Goal: Navigation & Orientation: Find specific page/section

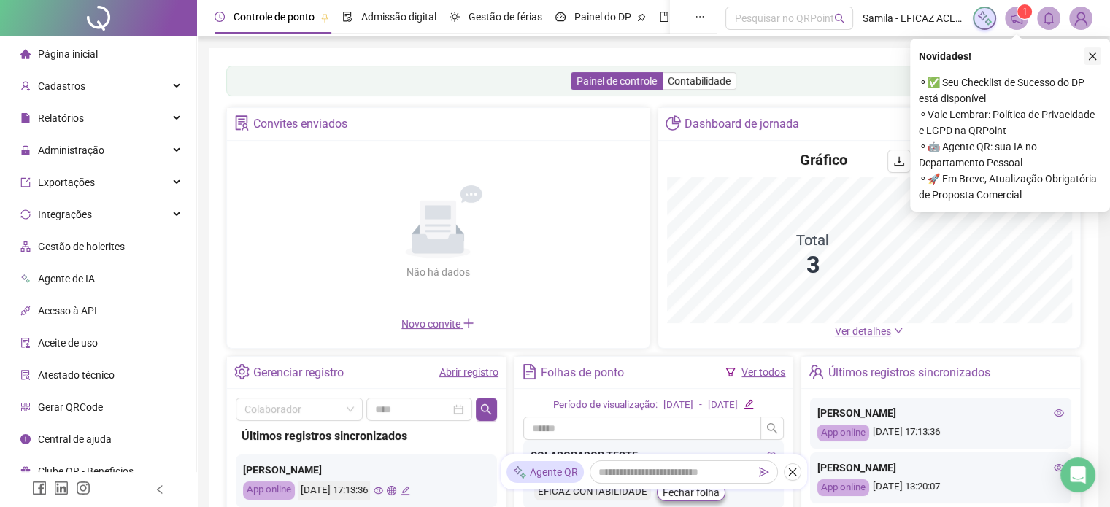
click at [1094, 50] on button "button" at bounding box center [1093, 56] width 18 height 18
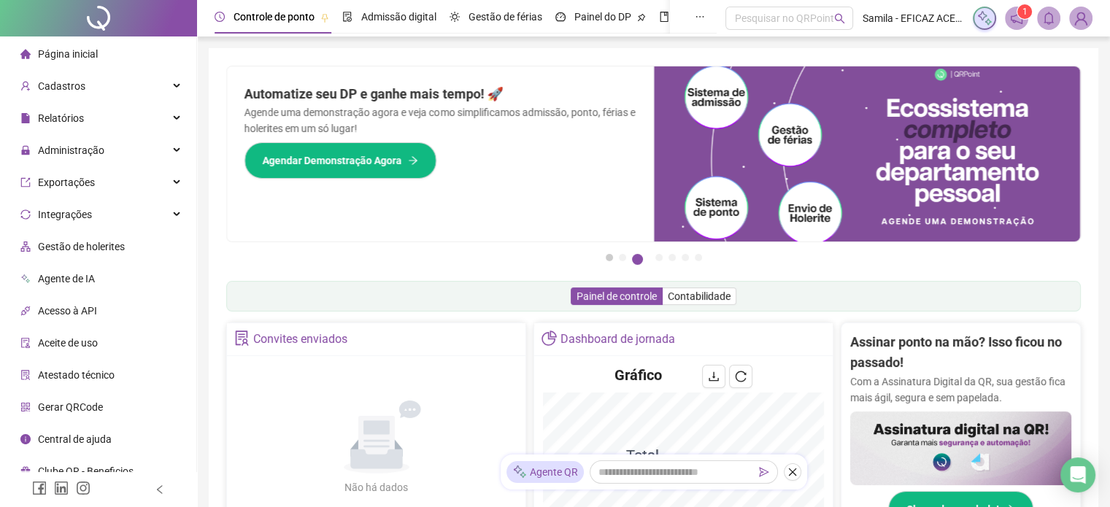
click at [609, 258] on button "1" at bounding box center [609, 257] width 7 height 7
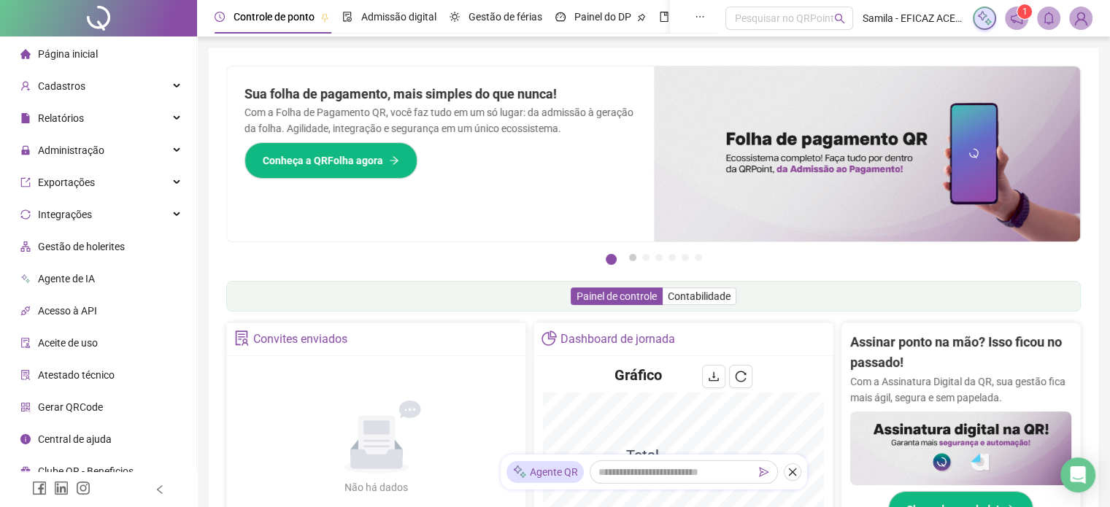
click at [631, 259] on button "2" at bounding box center [632, 257] width 7 height 7
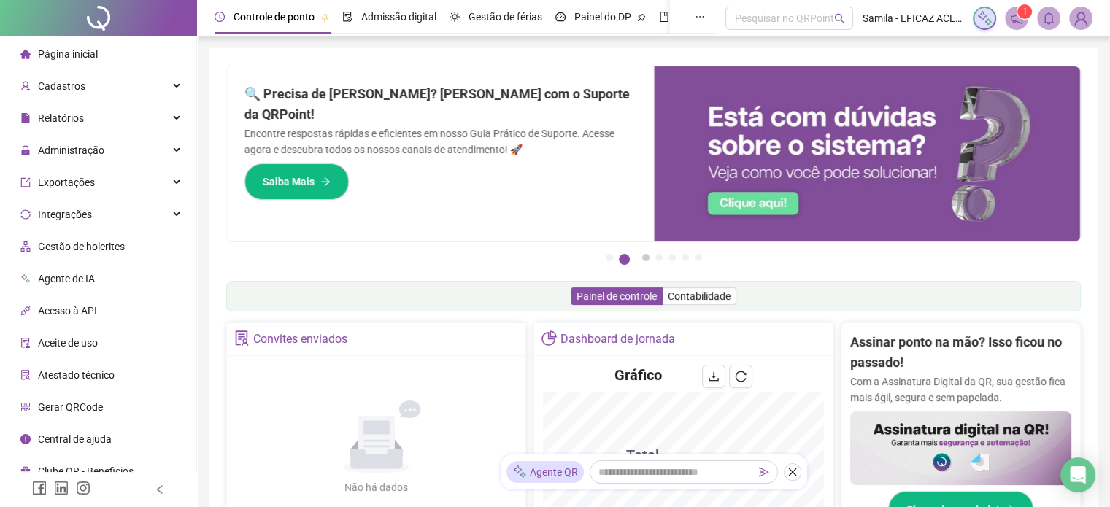
click at [642, 259] on button "3" at bounding box center [645, 257] width 7 height 7
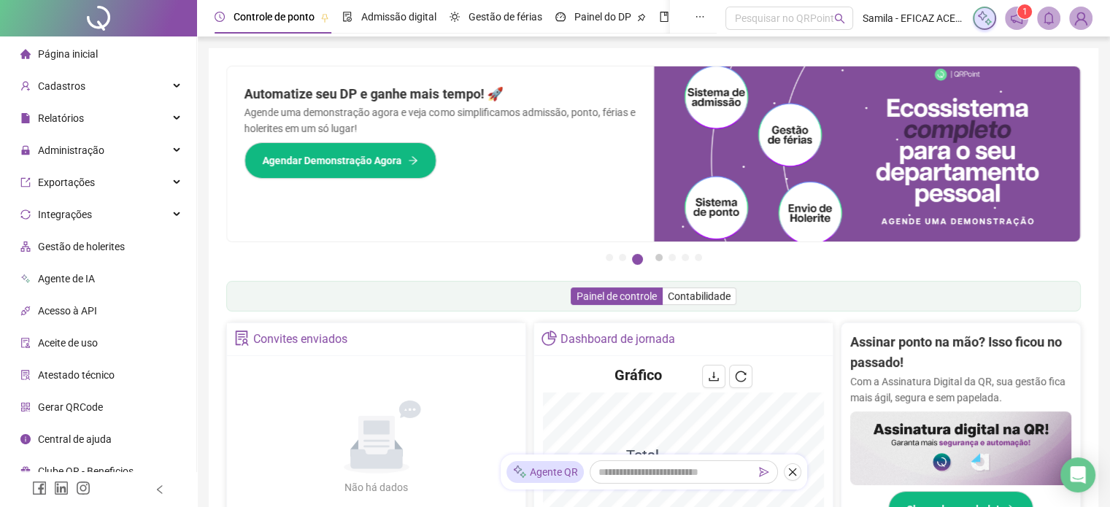
click at [657, 255] on button "4" at bounding box center [658, 257] width 7 height 7
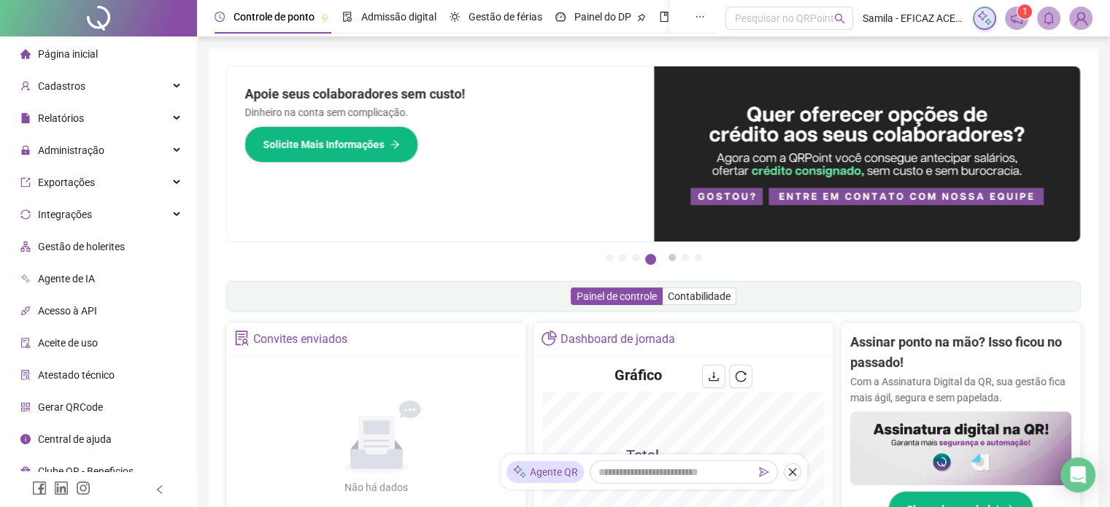
click at [674, 256] on button "5" at bounding box center [671, 257] width 7 height 7
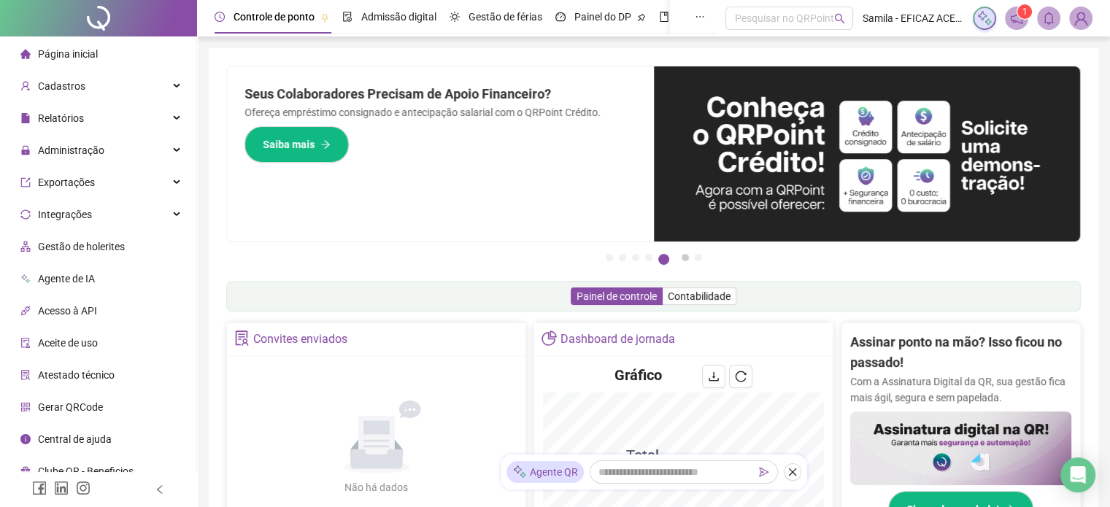
click at [689, 259] on button "6" at bounding box center [684, 257] width 7 height 7
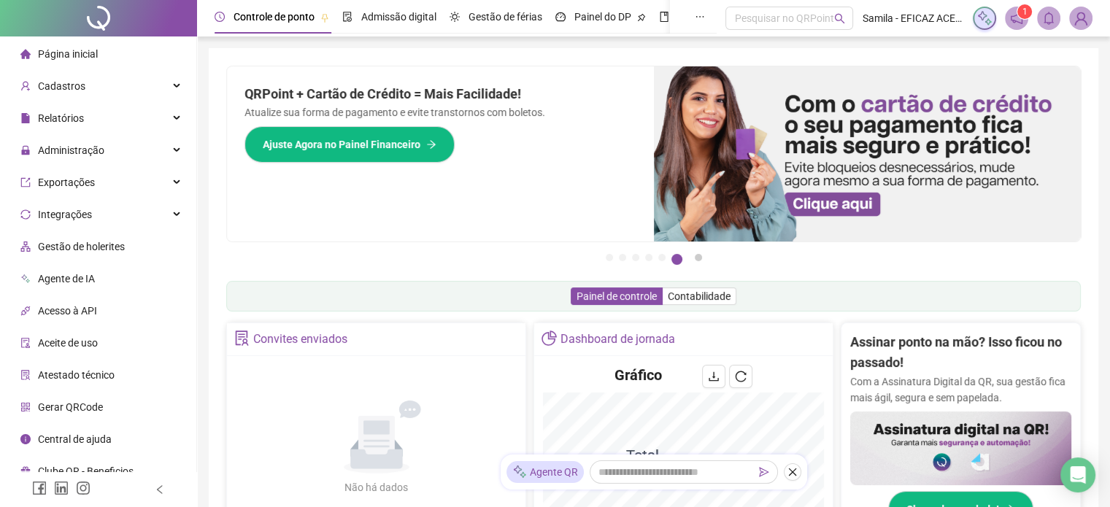
click at [697, 260] on button "7" at bounding box center [698, 257] width 7 height 7
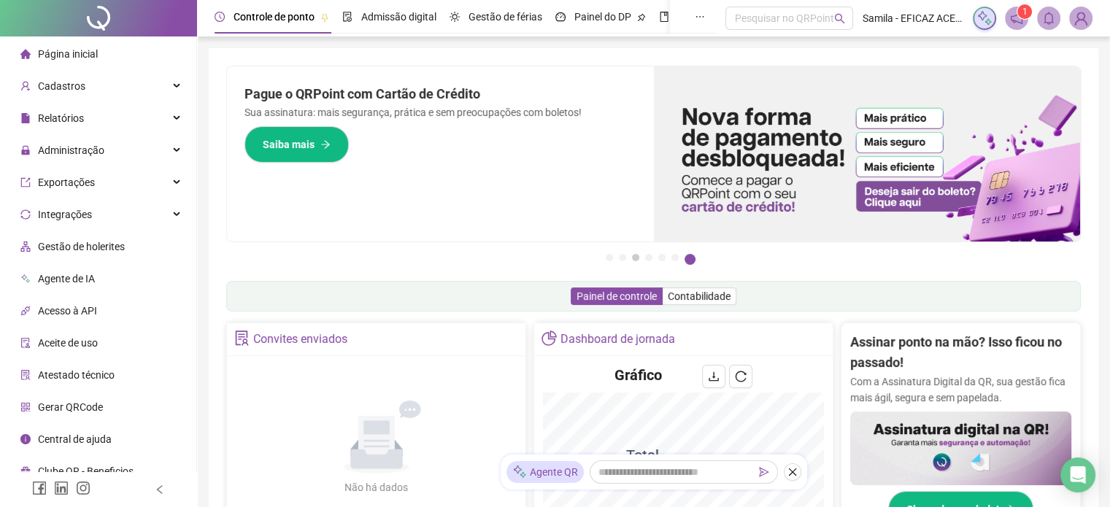
click at [634, 260] on button "3" at bounding box center [635, 257] width 7 height 7
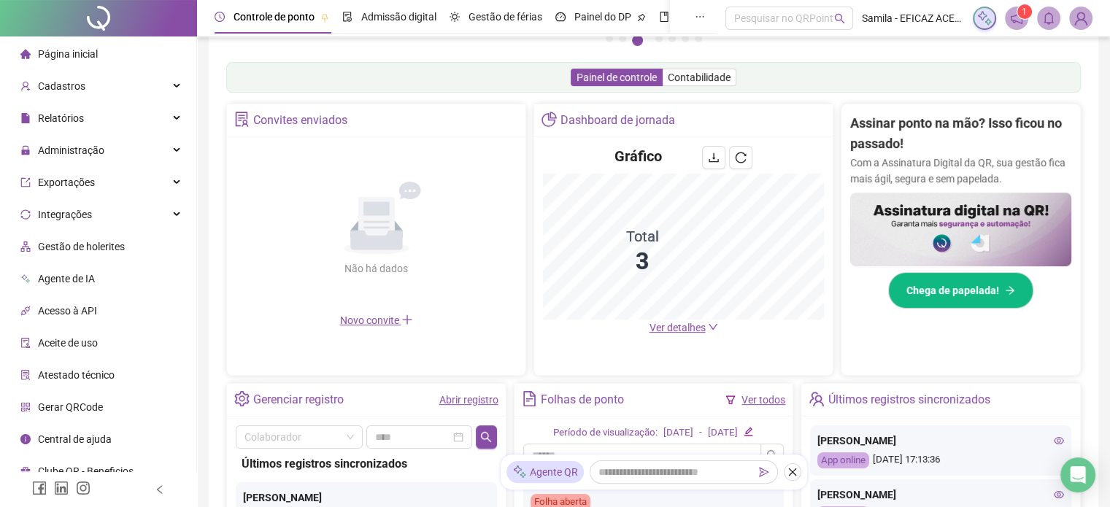
scroll to position [292, 0]
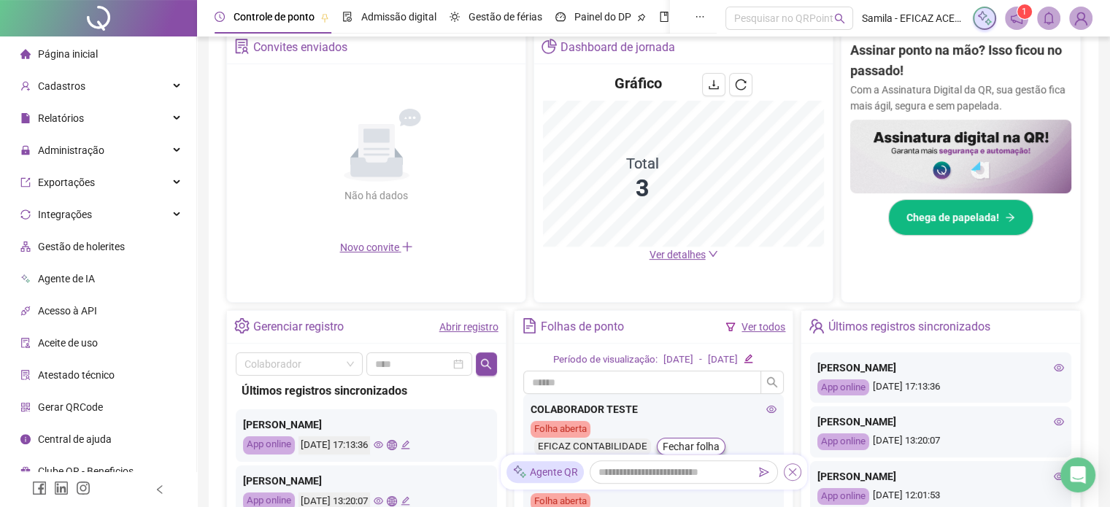
click at [794, 472] on icon "close" at bounding box center [792, 472] width 10 height 10
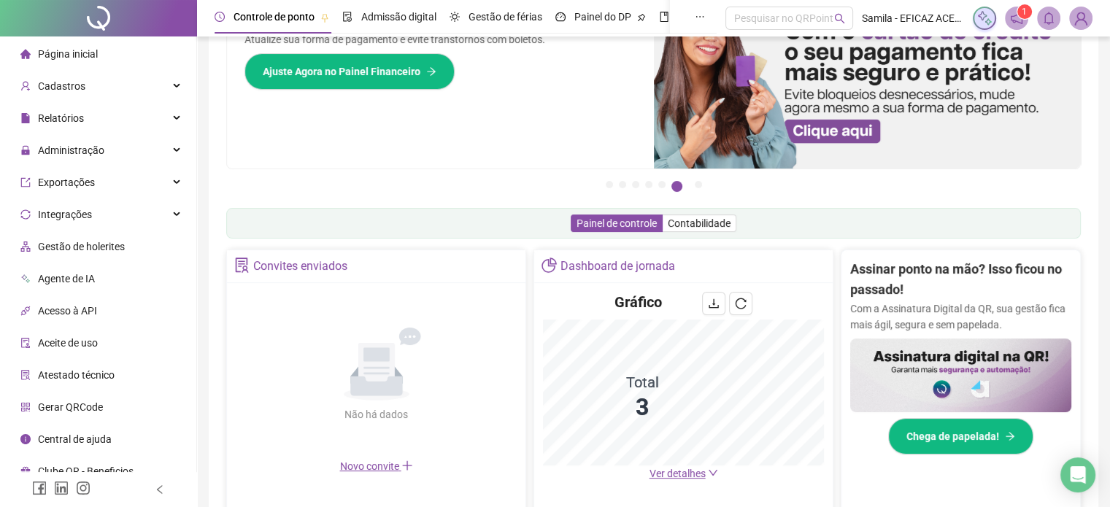
scroll to position [0, 0]
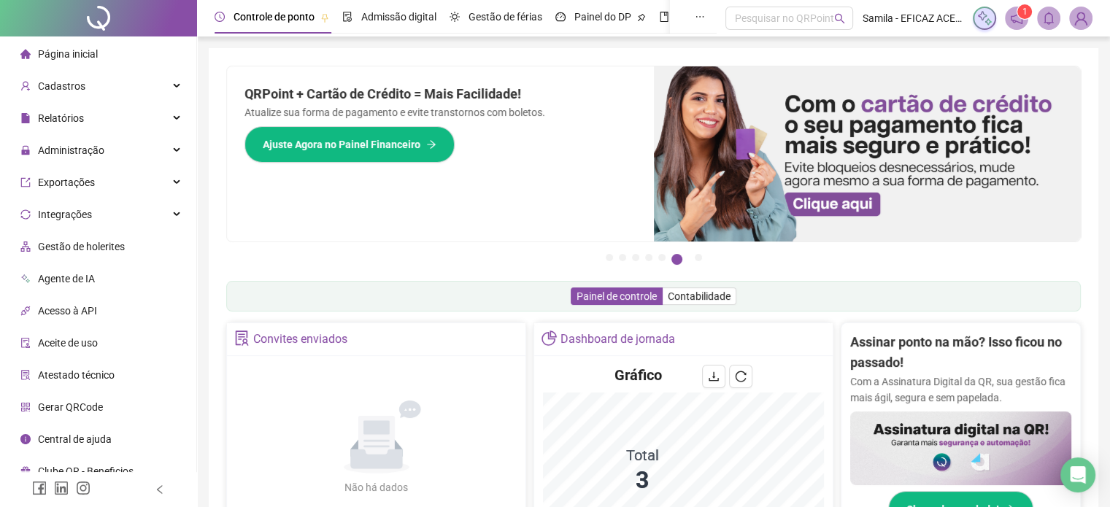
click at [277, 20] on span "Controle de ponto" at bounding box center [273, 17] width 81 height 12
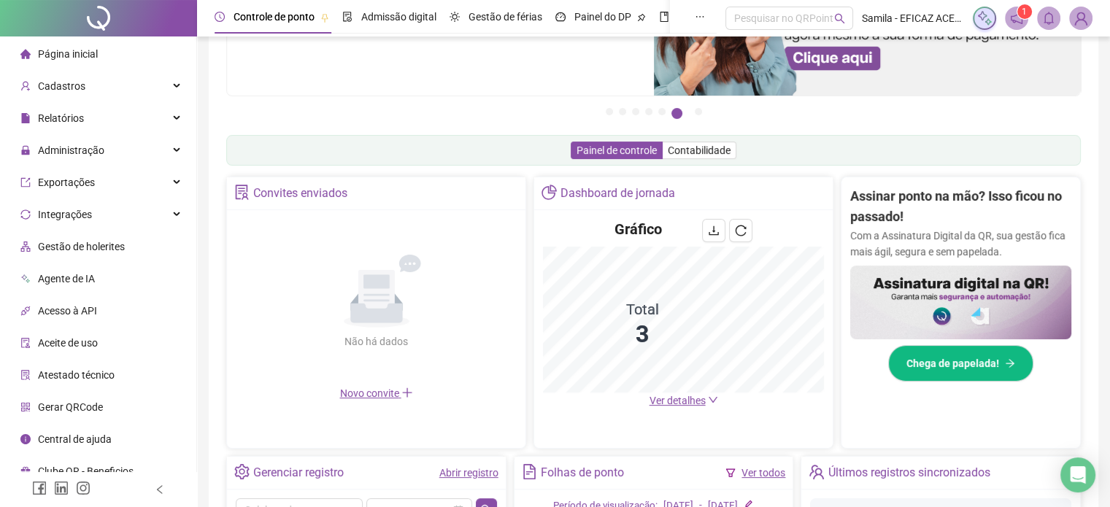
scroll to position [73, 0]
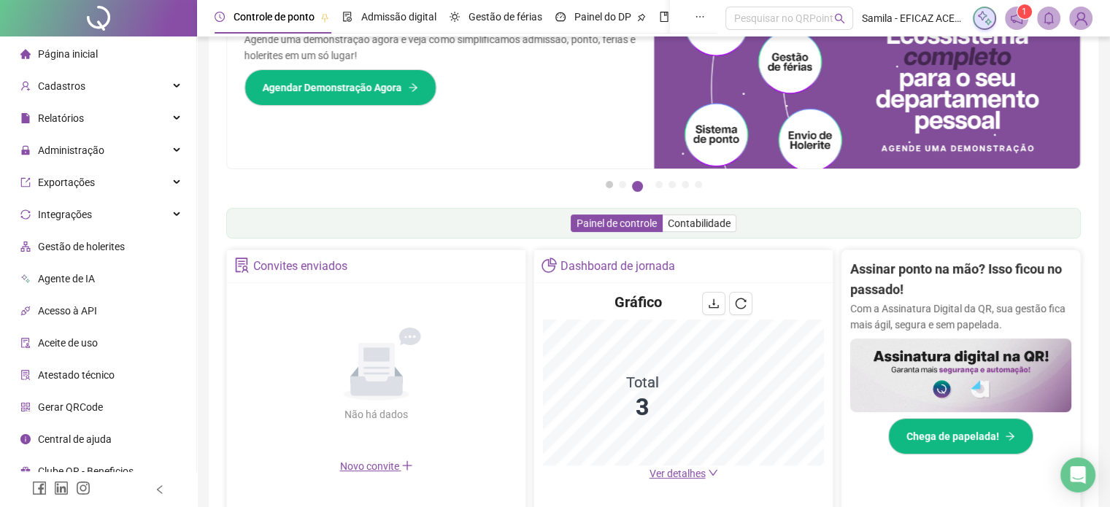
click at [607, 184] on button "1" at bounding box center [609, 184] width 7 height 7
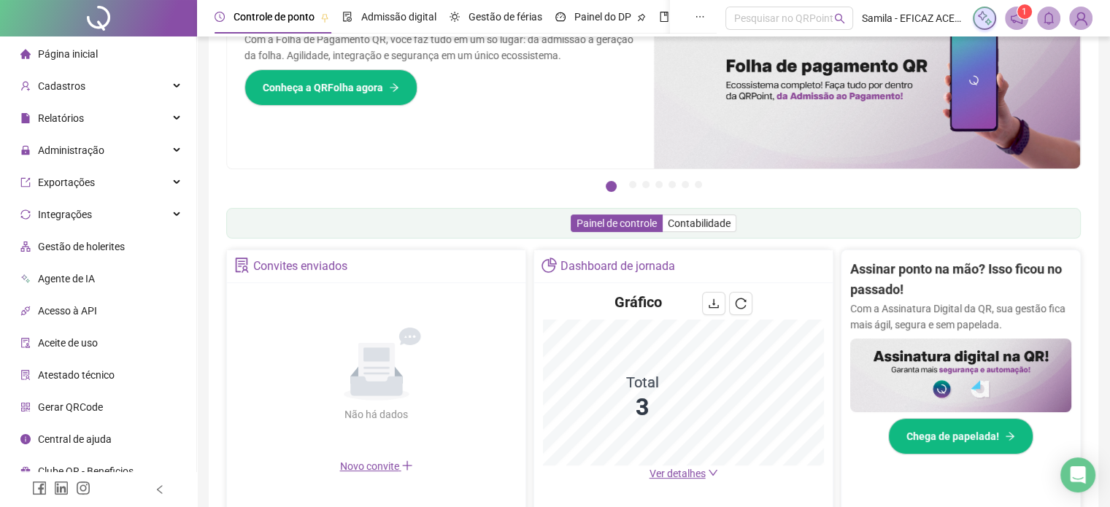
scroll to position [0, 0]
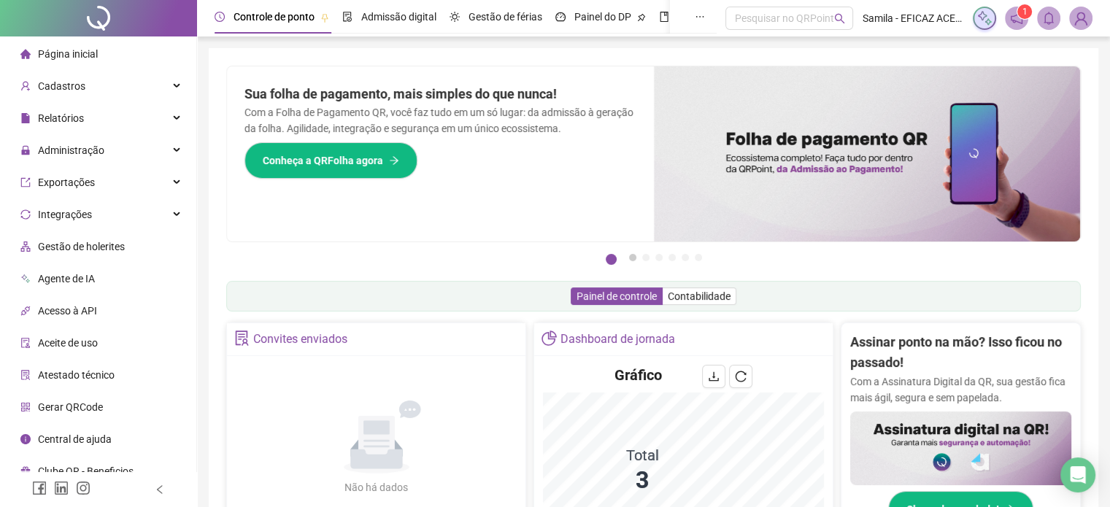
click at [630, 259] on button "2" at bounding box center [632, 257] width 7 height 7
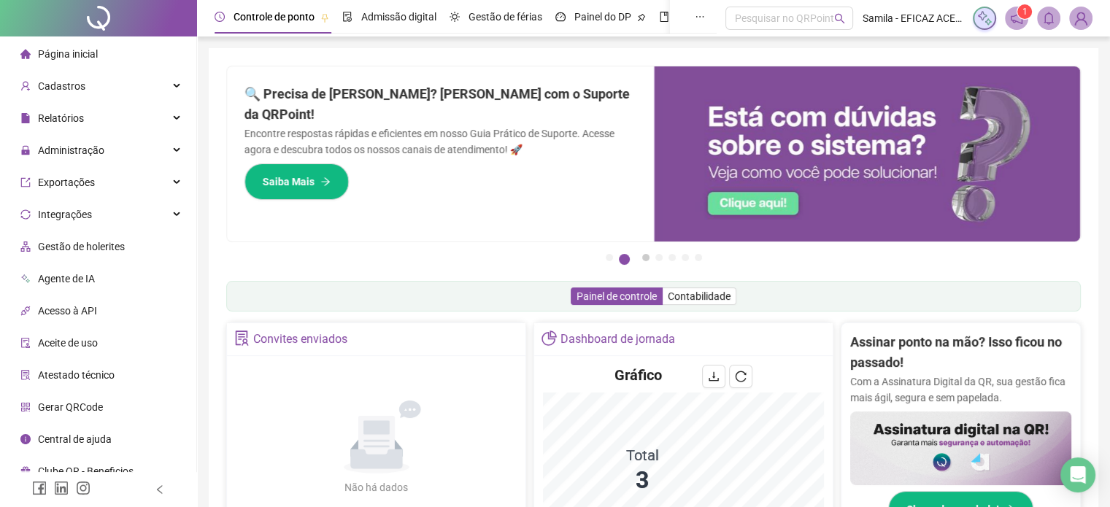
click at [642, 261] on button "3" at bounding box center [645, 257] width 7 height 7
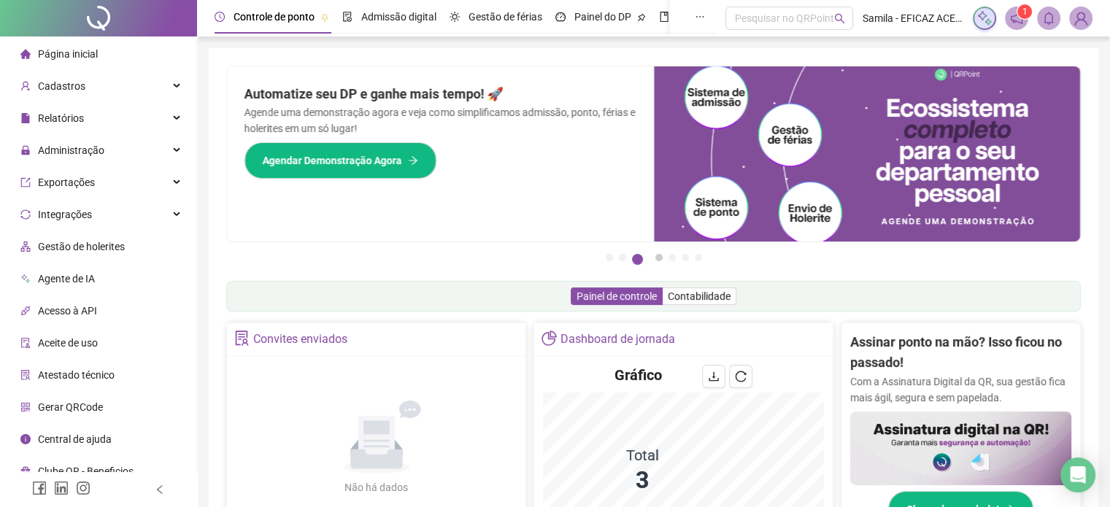
click at [655, 261] on button "4" at bounding box center [658, 257] width 7 height 7
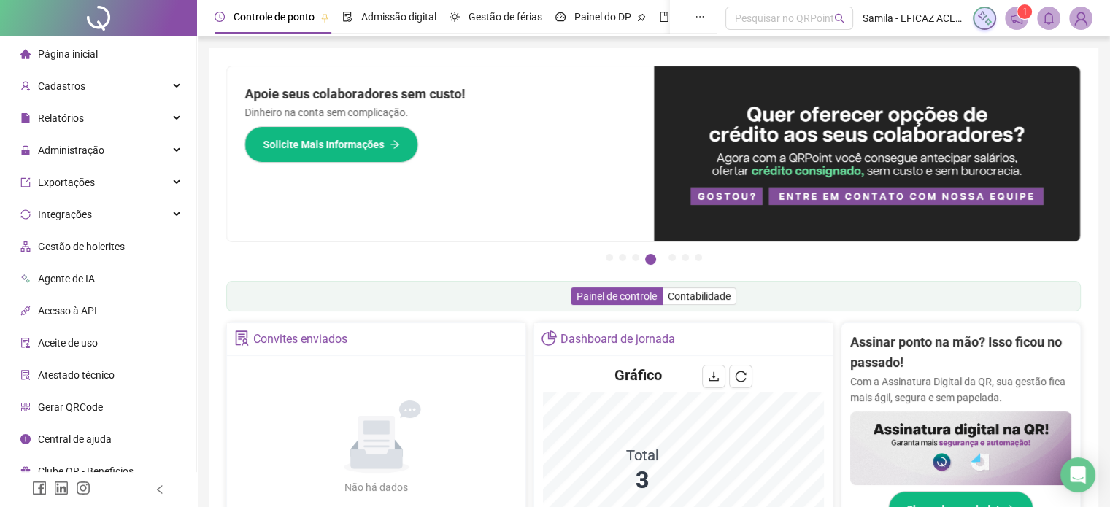
click at [654, 262] on button "4" at bounding box center [650, 259] width 11 height 11
click at [114, 54] on li "Página inicial" at bounding box center [98, 53] width 190 height 29
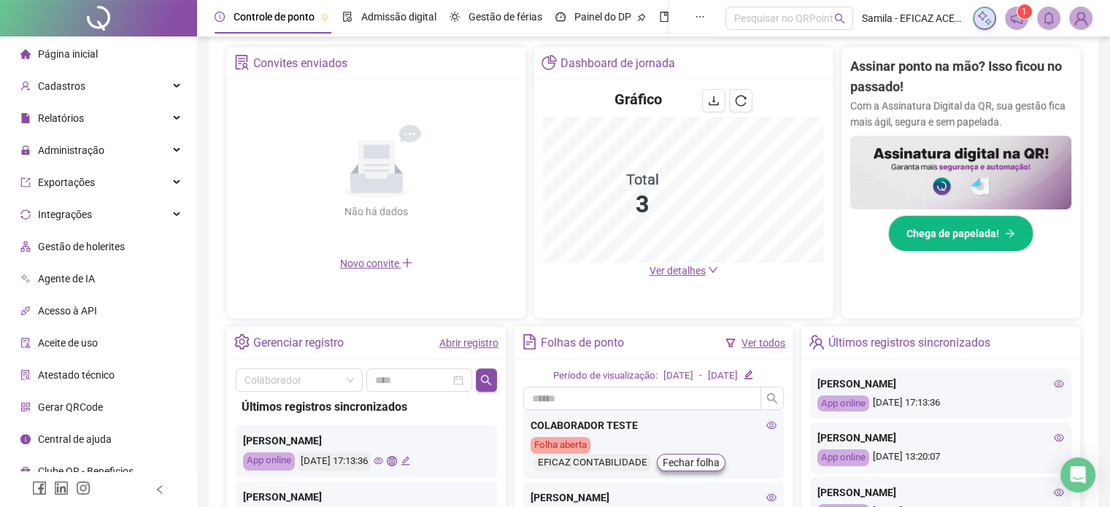
scroll to position [282, 0]
